Goal: Register for event/course

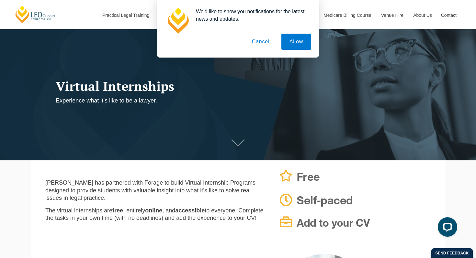
click at [265, 44] on button "Cancel" at bounding box center [261, 42] width 34 height 16
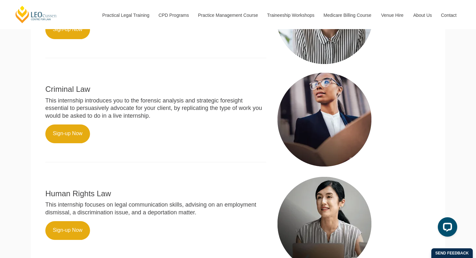
scroll to position [220, 0]
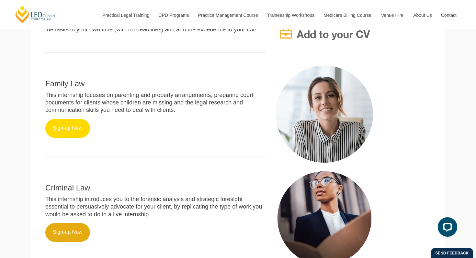
click at [82, 119] on link "Sign-up Now" at bounding box center [67, 128] width 45 height 19
